Goal: Transaction & Acquisition: Purchase product/service

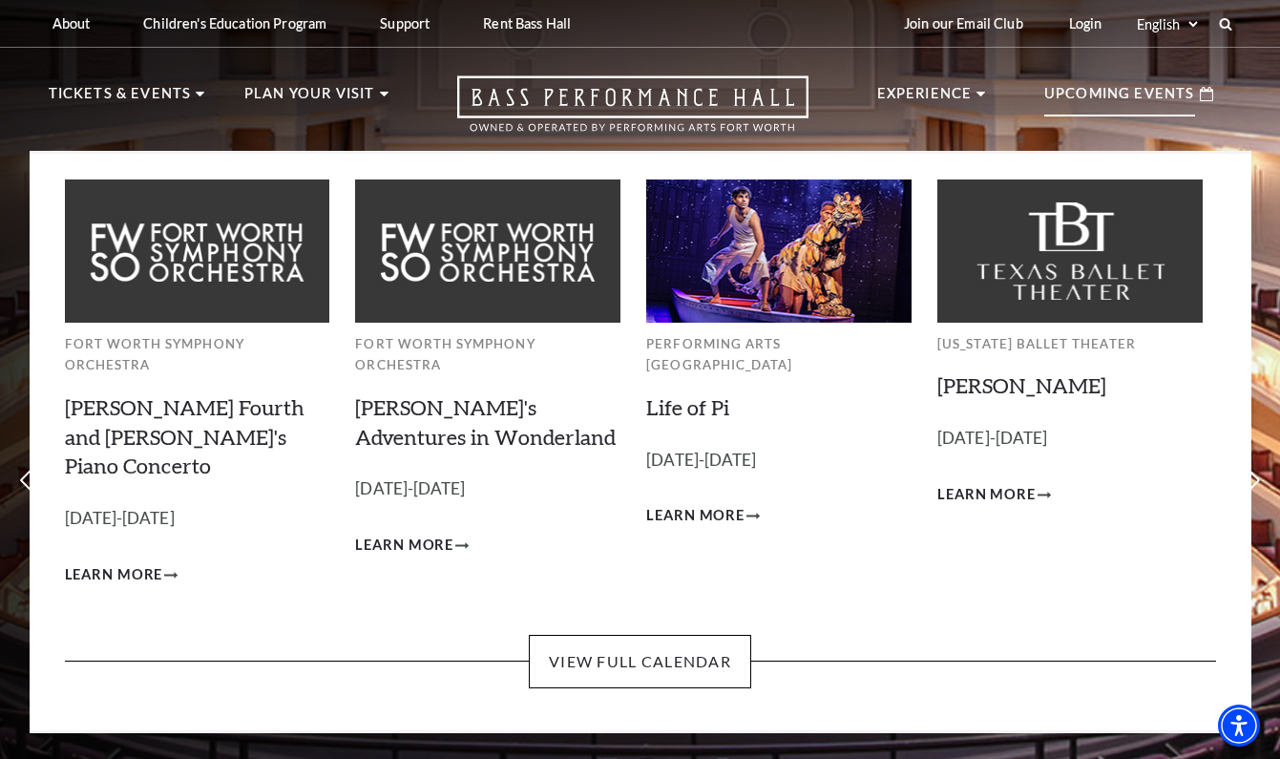
click at [1094, 98] on p "Upcoming Events" at bounding box center [1119, 99] width 151 height 34
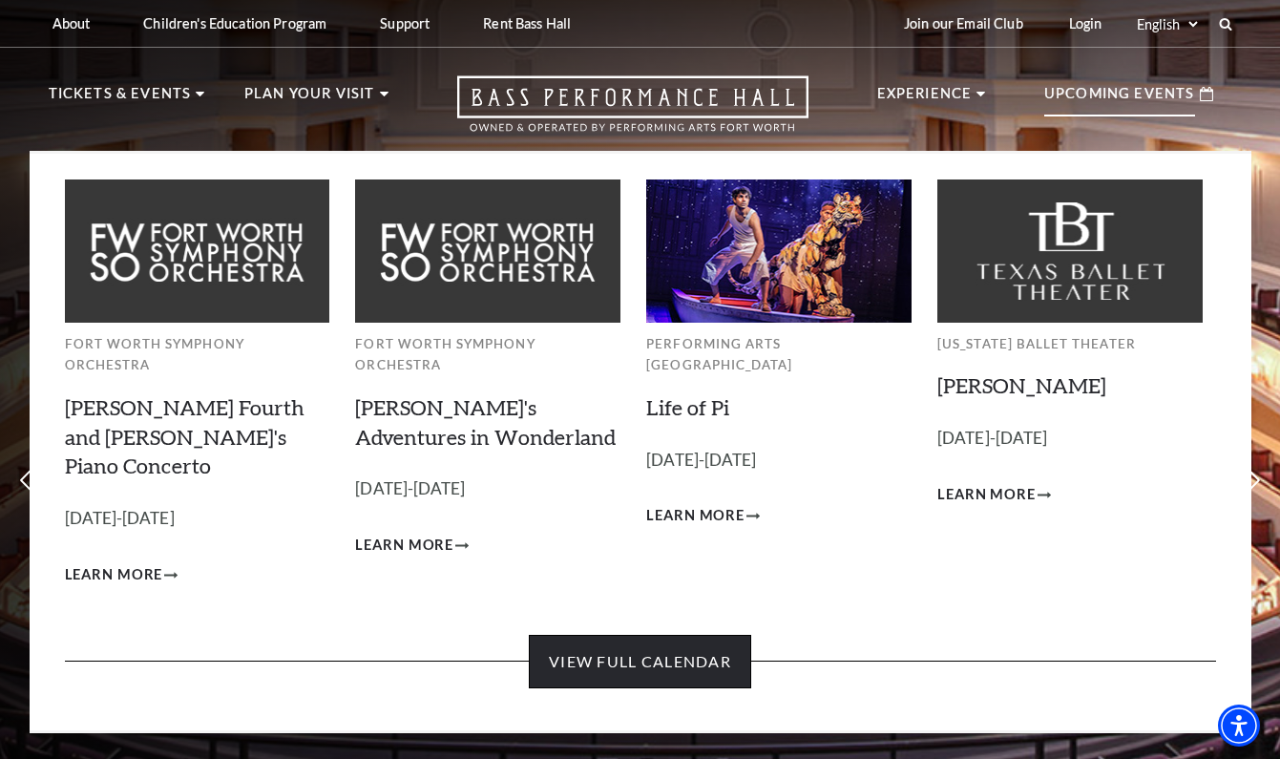
click at [677, 635] on link "View Full Calendar" at bounding box center [640, 661] width 222 height 53
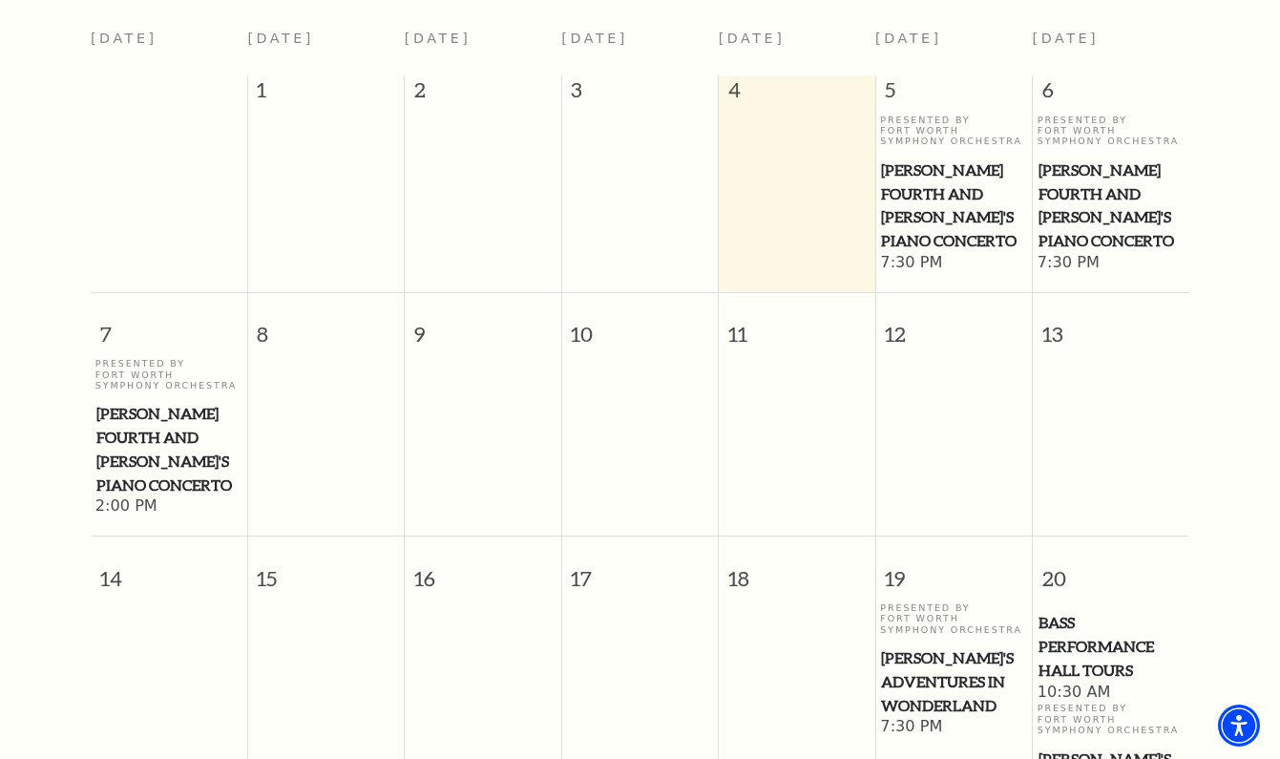
scroll to position [500, 0]
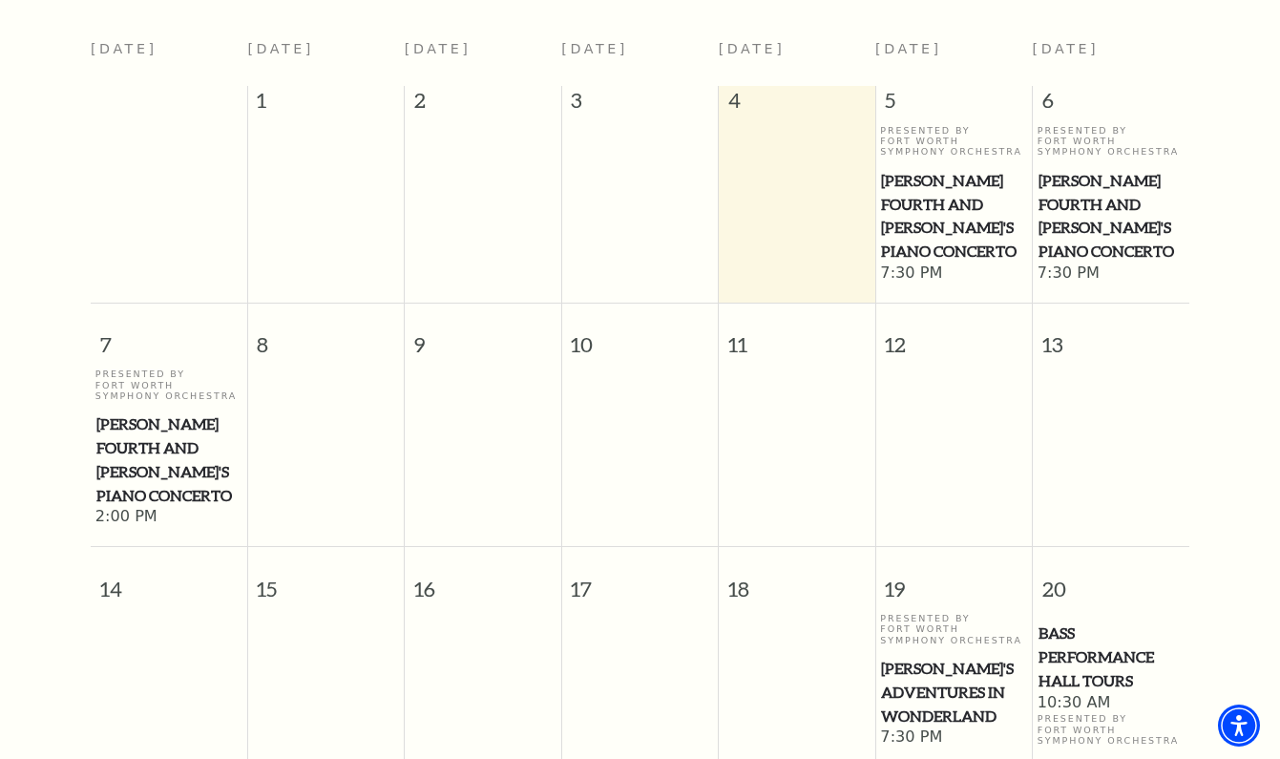
click at [939, 198] on span "[PERSON_NAME] Fourth and [PERSON_NAME]'s Piano Concerto" at bounding box center [953, 216] width 145 height 94
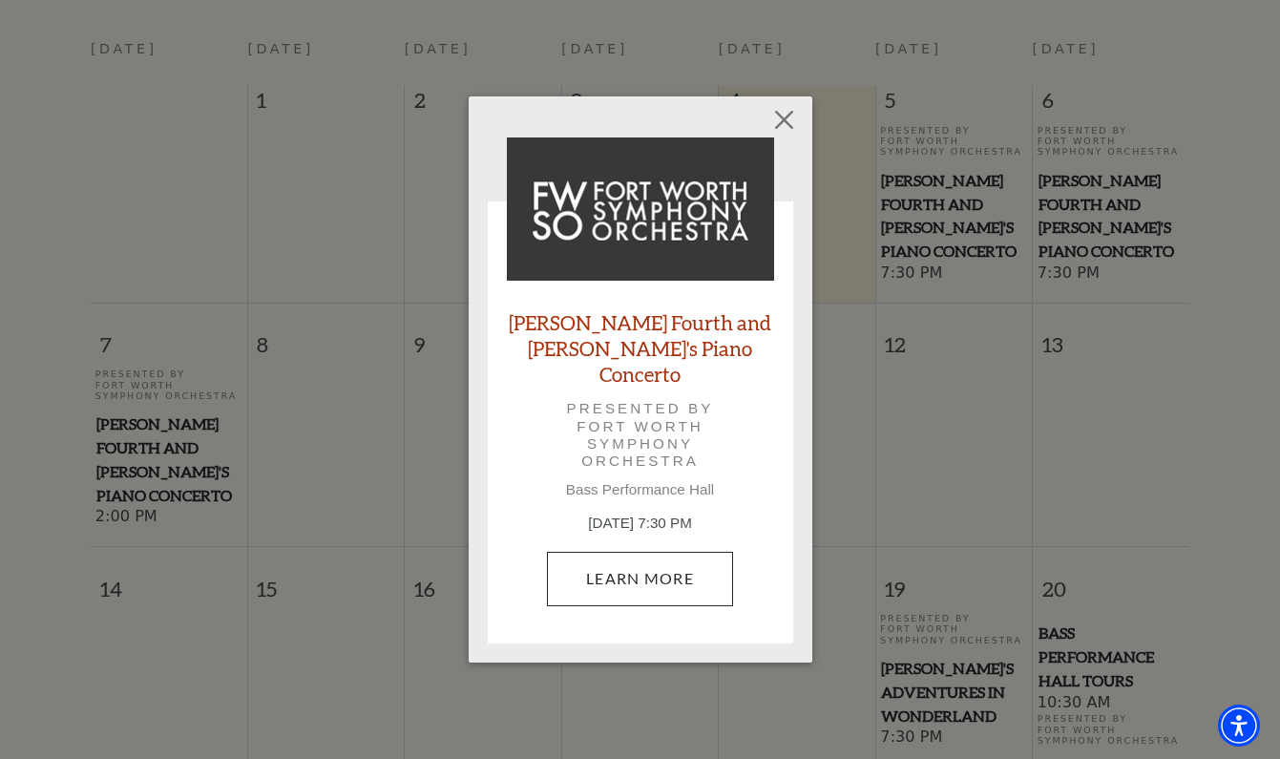
click at [643, 552] on link "Learn More" at bounding box center [640, 578] width 186 height 53
click at [653, 363] on link "[PERSON_NAME] Fourth and [PERSON_NAME]'s Piano Concerto" at bounding box center [640, 348] width 267 height 78
click at [972, 202] on div "Empty heading [PERSON_NAME] Fourth and [PERSON_NAME]'s Piano Concerto Presented…" at bounding box center [640, 379] width 1280 height 759
click at [780, 134] on button "Close" at bounding box center [783, 120] width 36 height 36
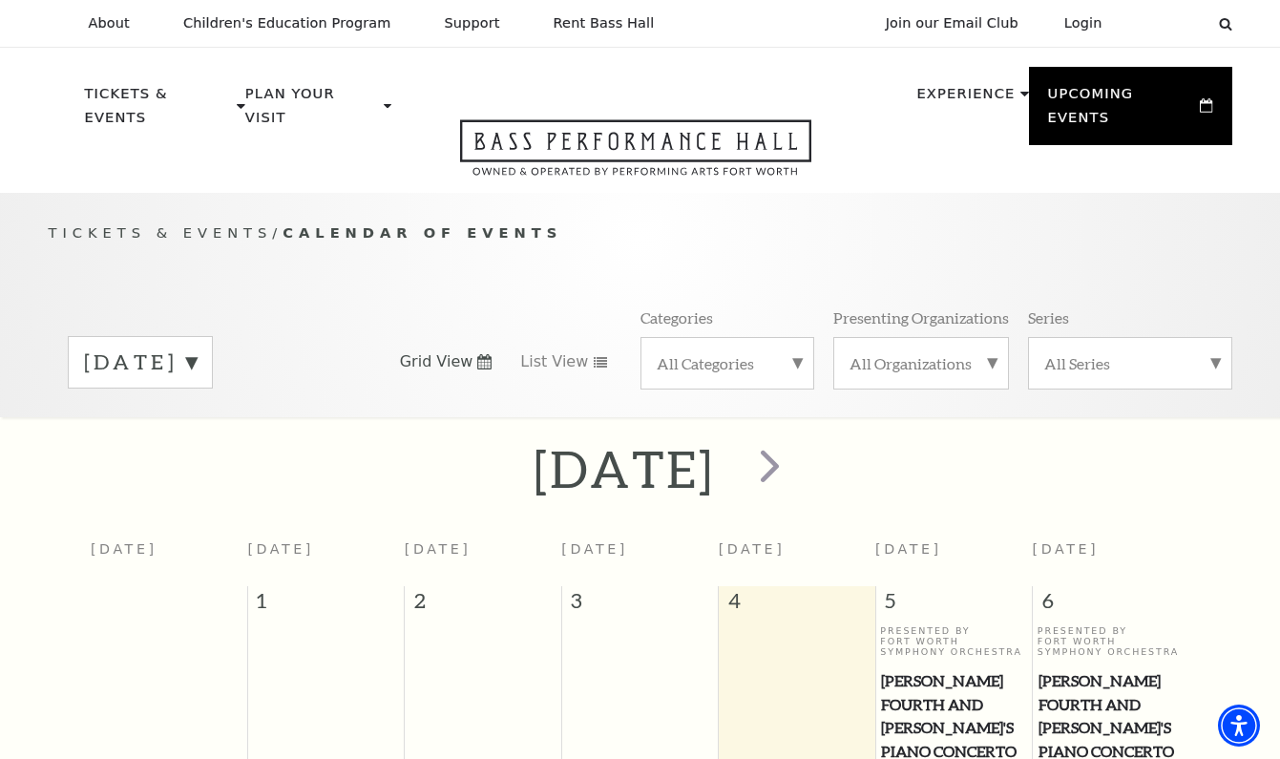
scroll to position [0, 0]
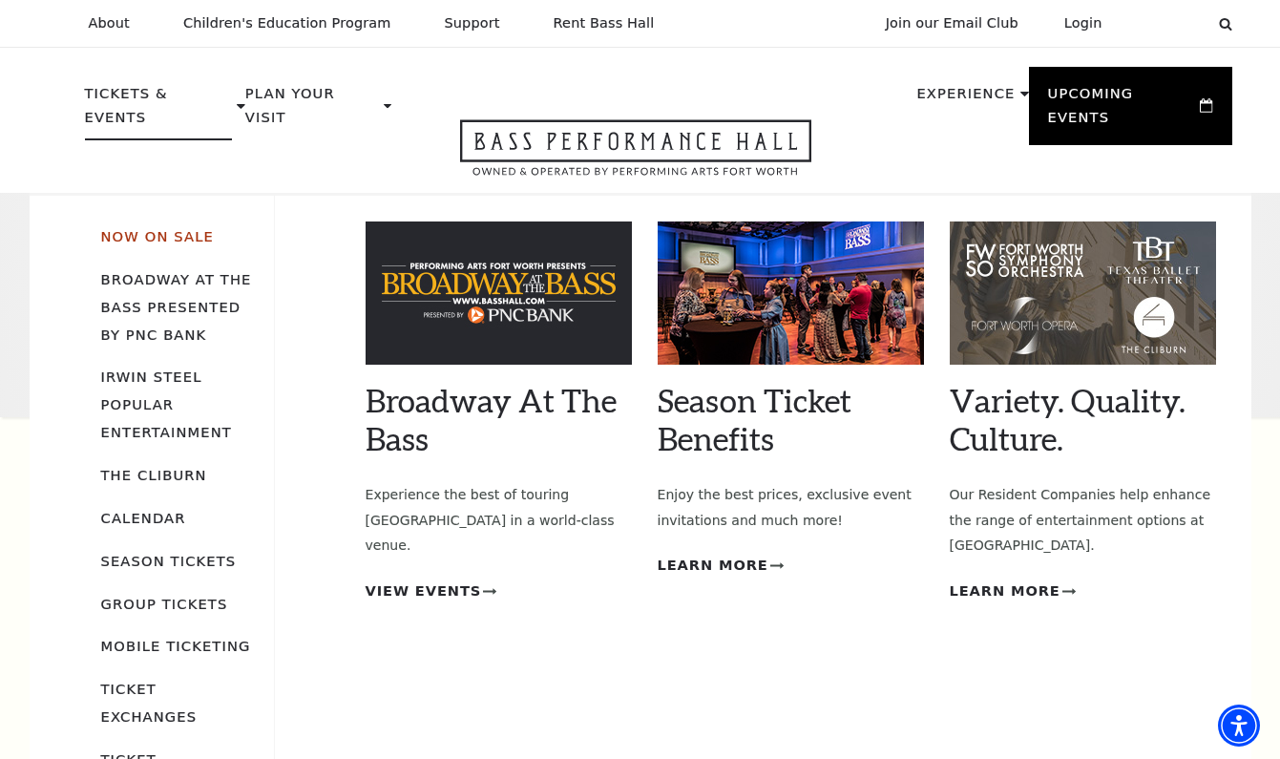
click at [170, 228] on link "Now On Sale" at bounding box center [157, 236] width 113 height 16
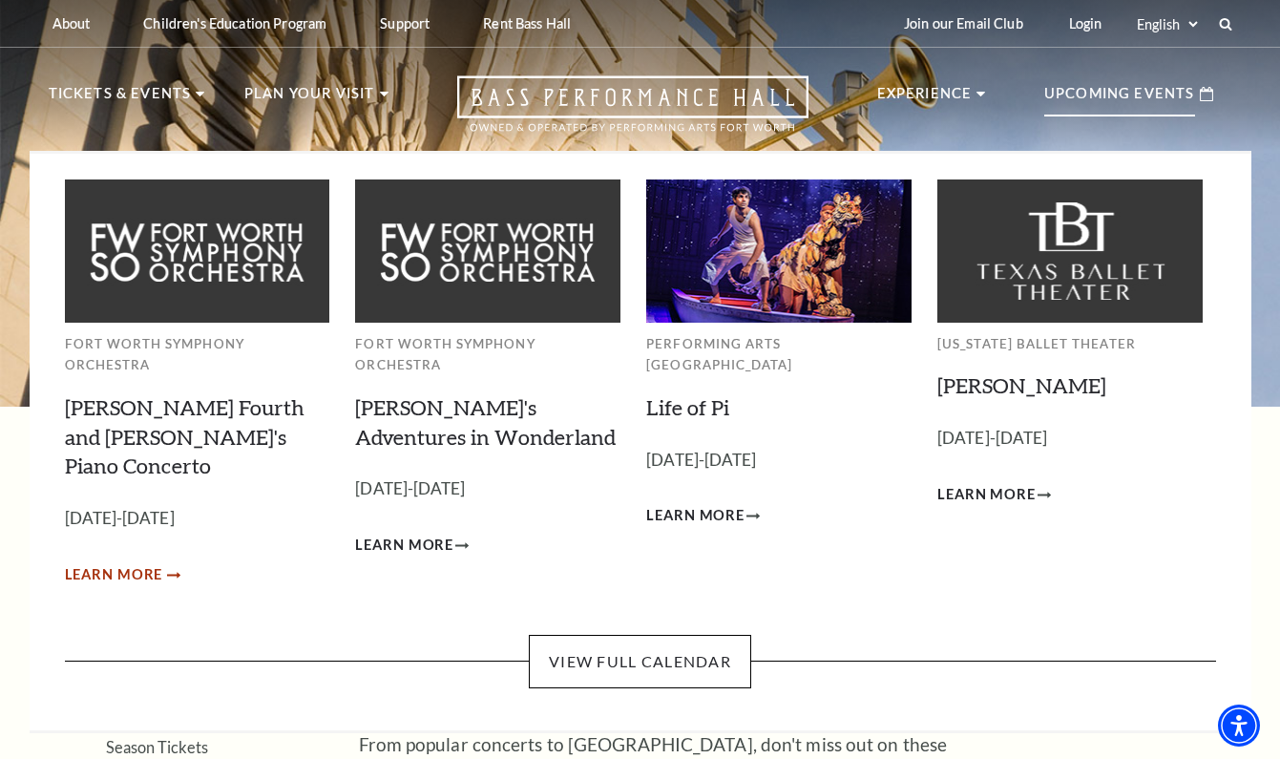
click at [115, 563] on span "Learn More" at bounding box center [114, 575] width 98 height 24
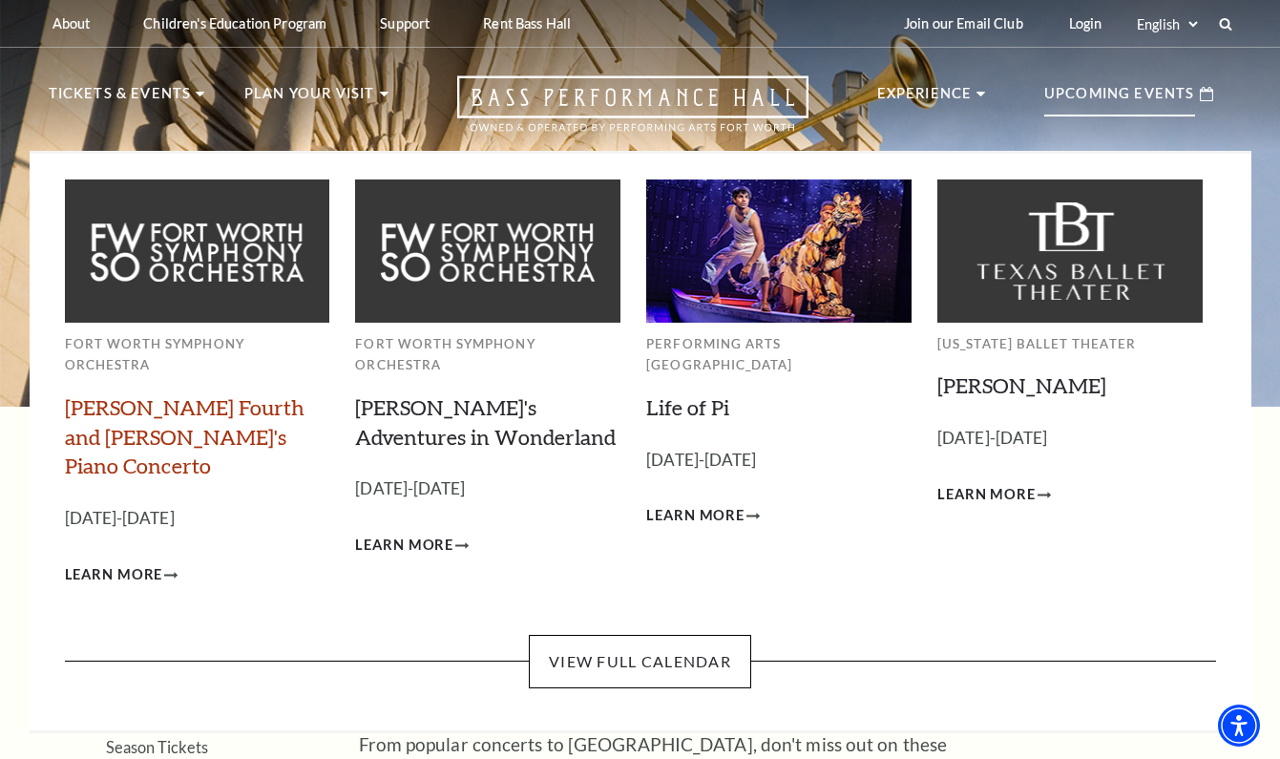
click at [221, 394] on link "[PERSON_NAME] Fourth and [PERSON_NAME]'s Piano Concerto" at bounding box center [185, 436] width 240 height 85
